Goal: Navigation & Orientation: Find specific page/section

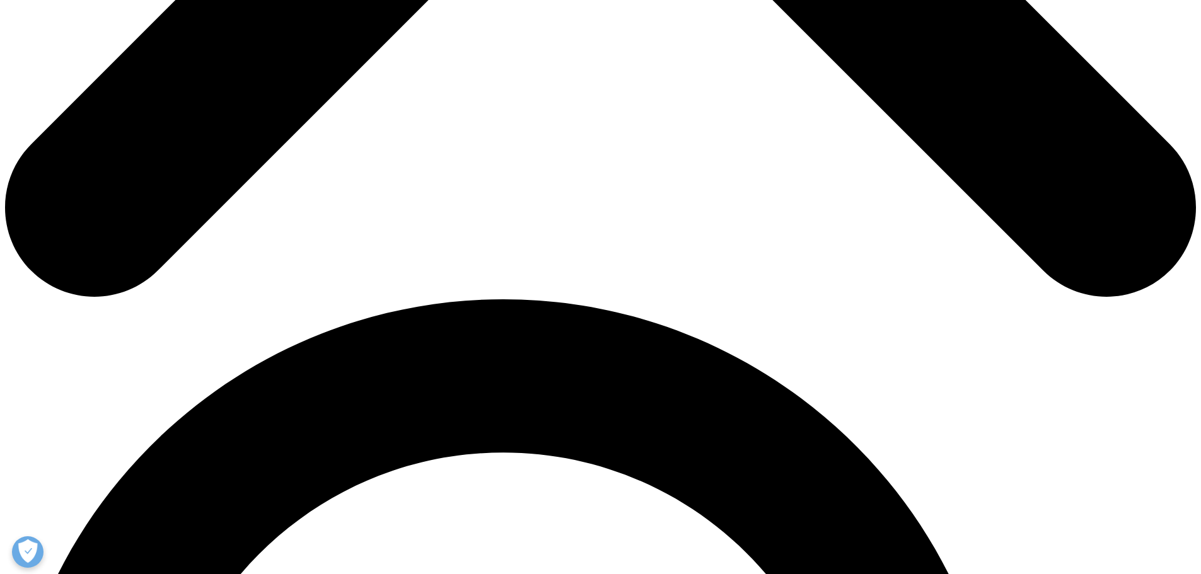
scroll to position [923, 0]
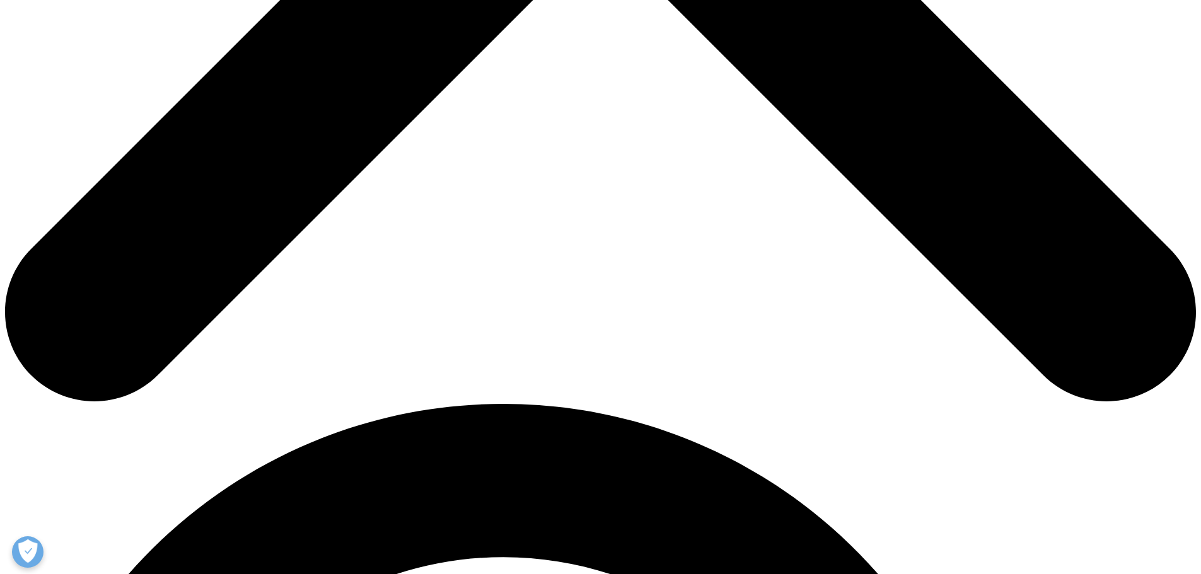
scroll to position [819, 0]
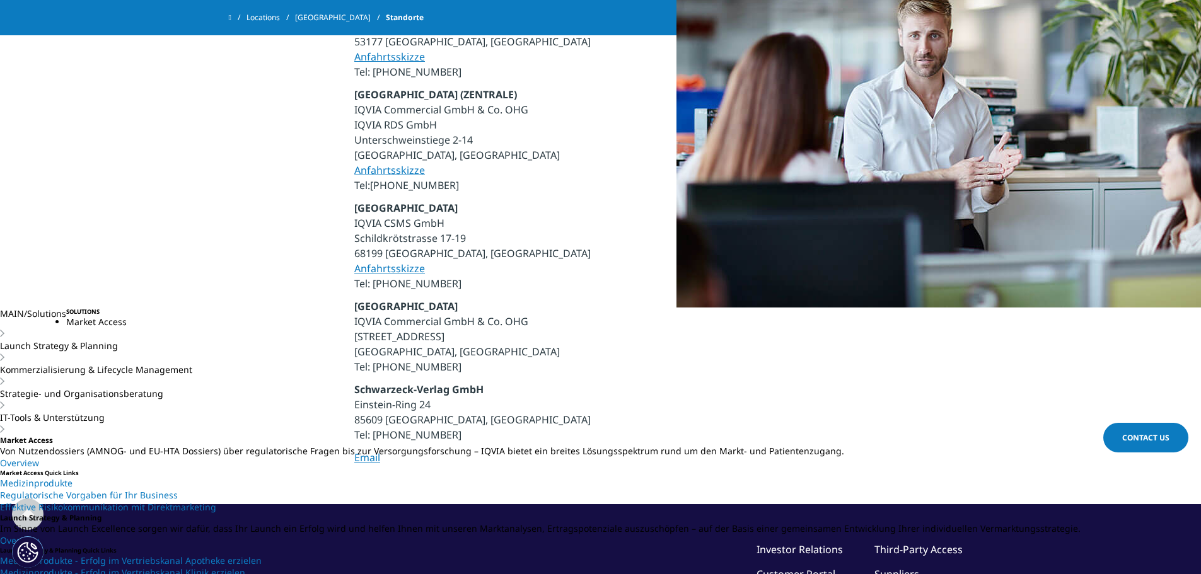
scroll to position [567, 0]
